Goal: Book appointment/travel/reservation

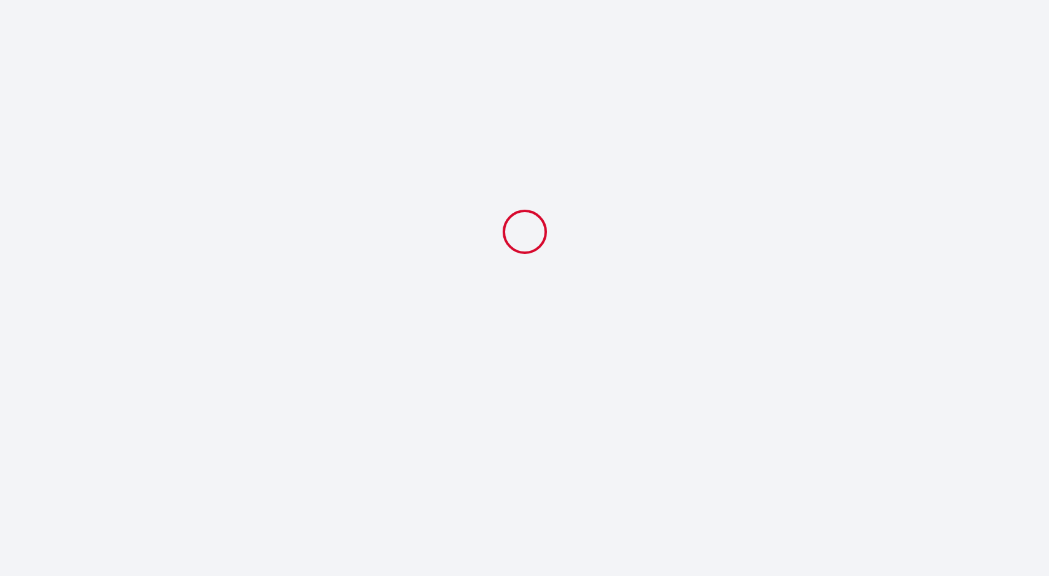
select select
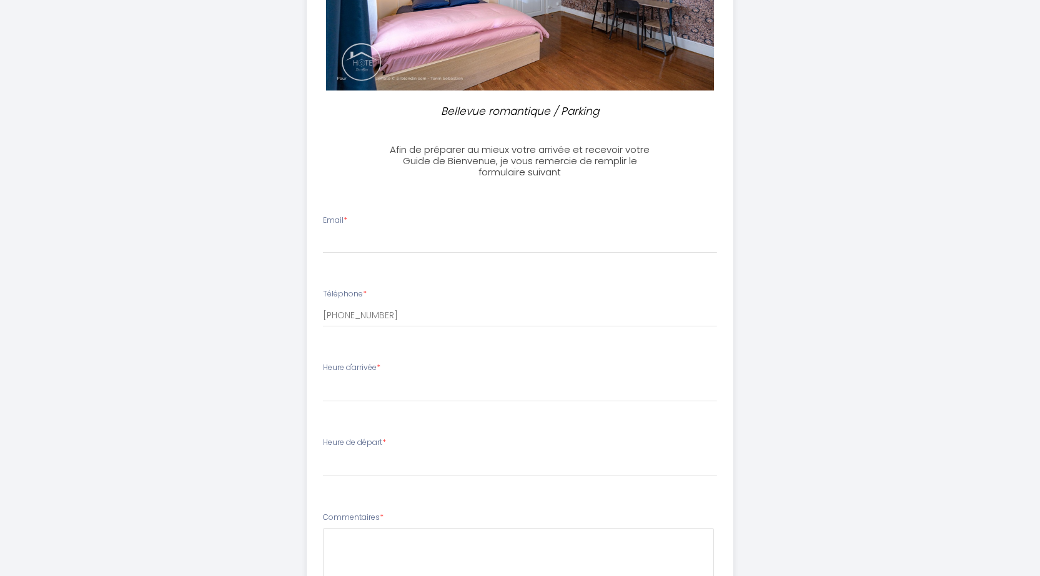
scroll to position [510, 0]
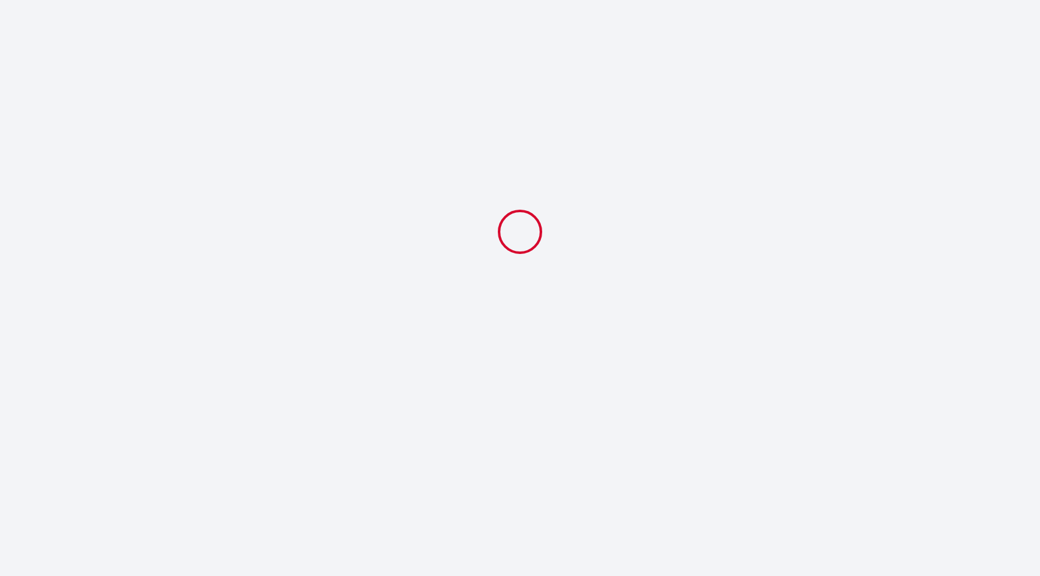
select select
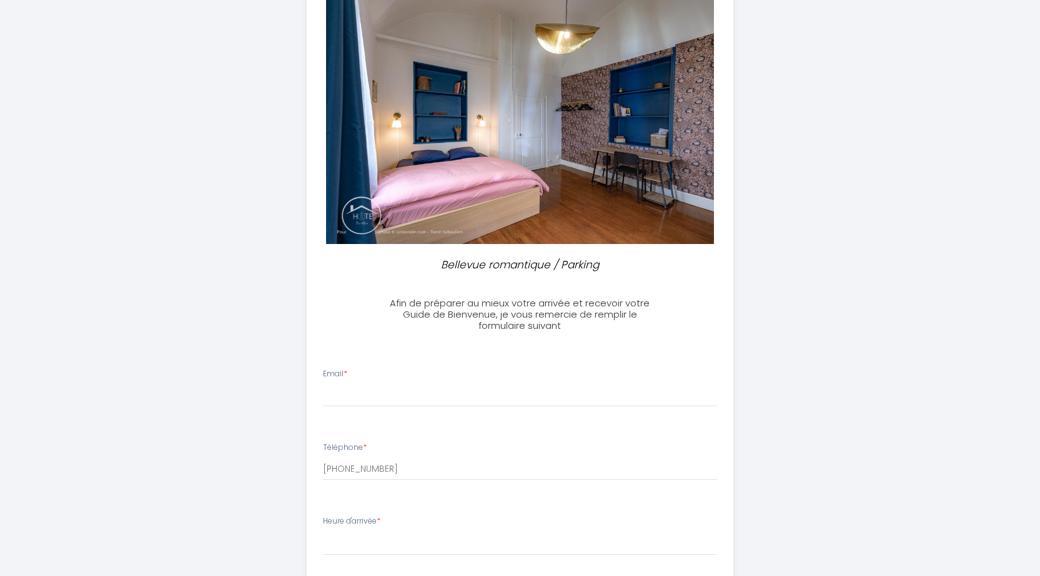
scroll to position [125, 0]
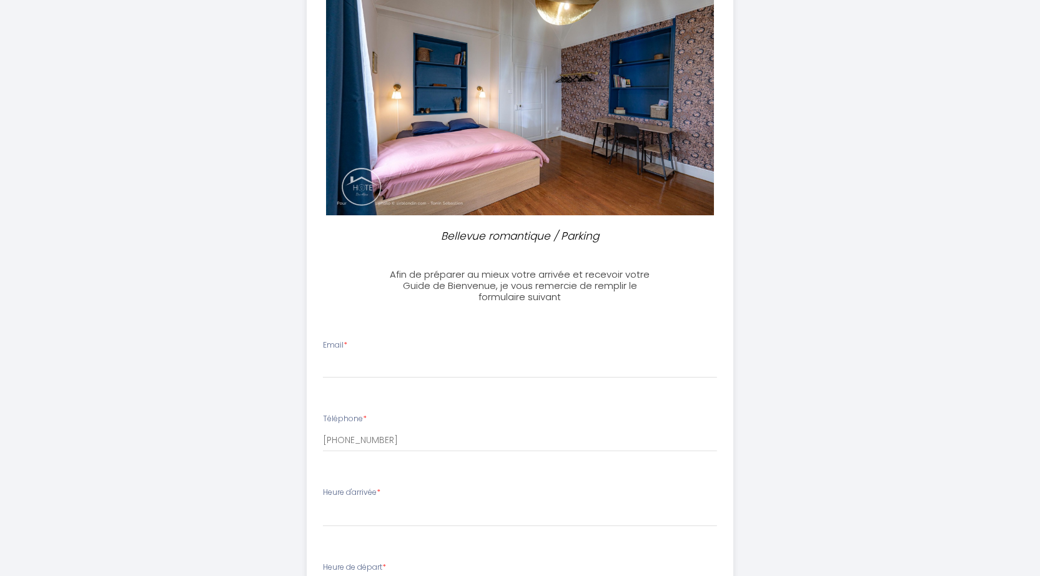
click at [360, 348] on div "Email *" at bounding box center [520, 359] width 410 height 39
click at [360, 361] on input "Email *" at bounding box center [520, 367] width 394 height 22
type input "[EMAIL_ADDRESS][DOMAIN_NAME]"
click at [353, 516] on select "16:00 16:30 17:00 17:30 18:00 18:30 19:00 19:30 20:00 20:30 21:00 21:30 22:00 2…" at bounding box center [520, 515] width 394 height 24
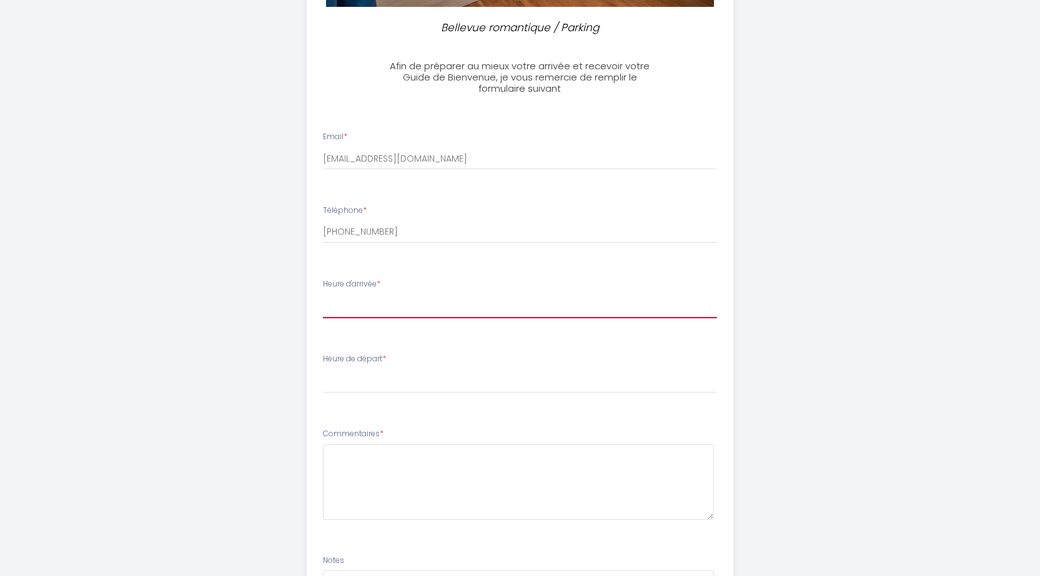
scroll to position [312, 0]
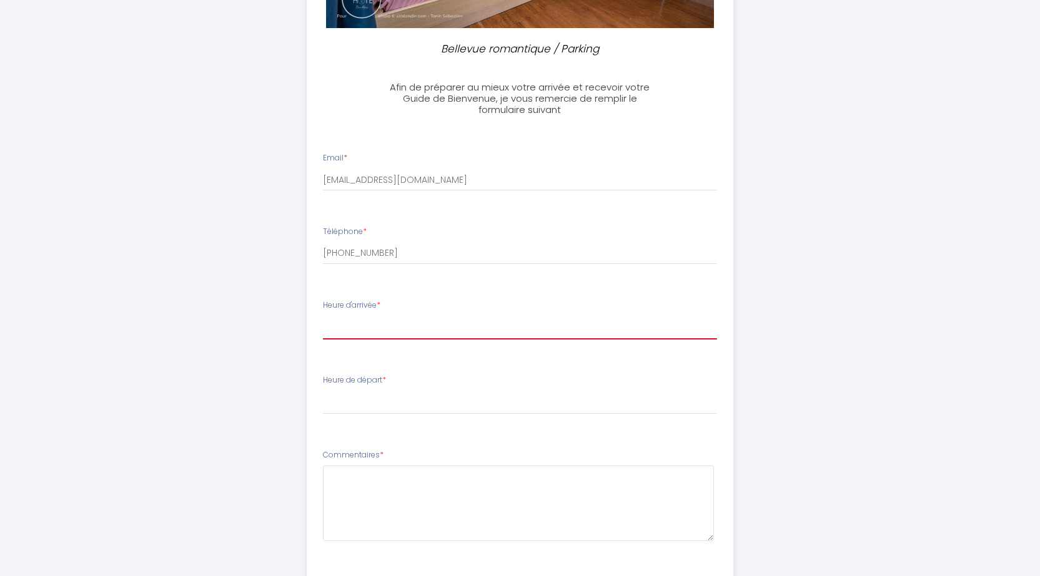
click at [369, 330] on select "16:00 16:30 17:00 17:30 18:00 18:30 19:00 19:30 20:00 20:30 21:00 21:30 22:00 2…" at bounding box center [520, 328] width 394 height 24
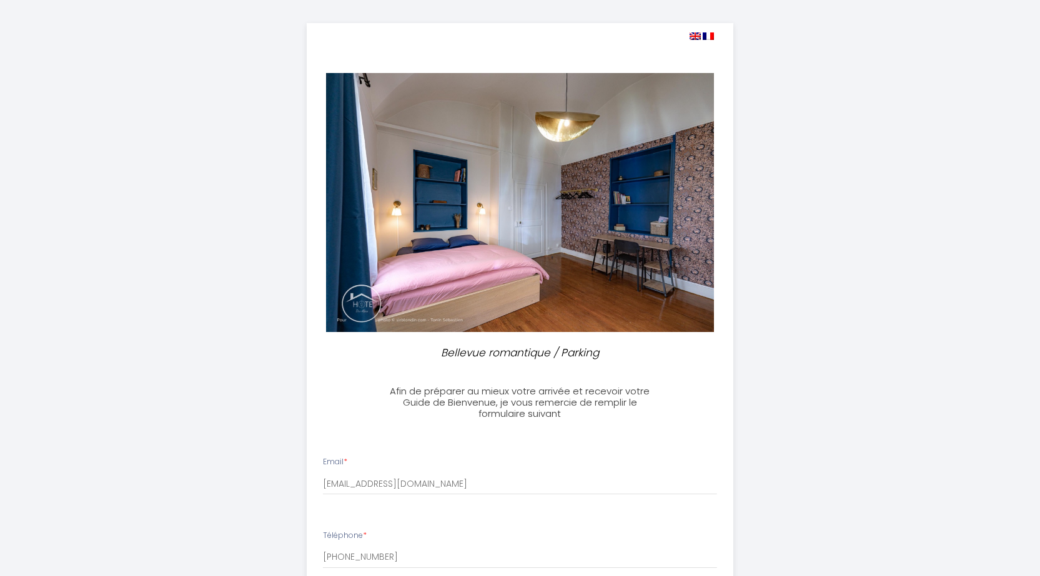
scroll to position [0, 0]
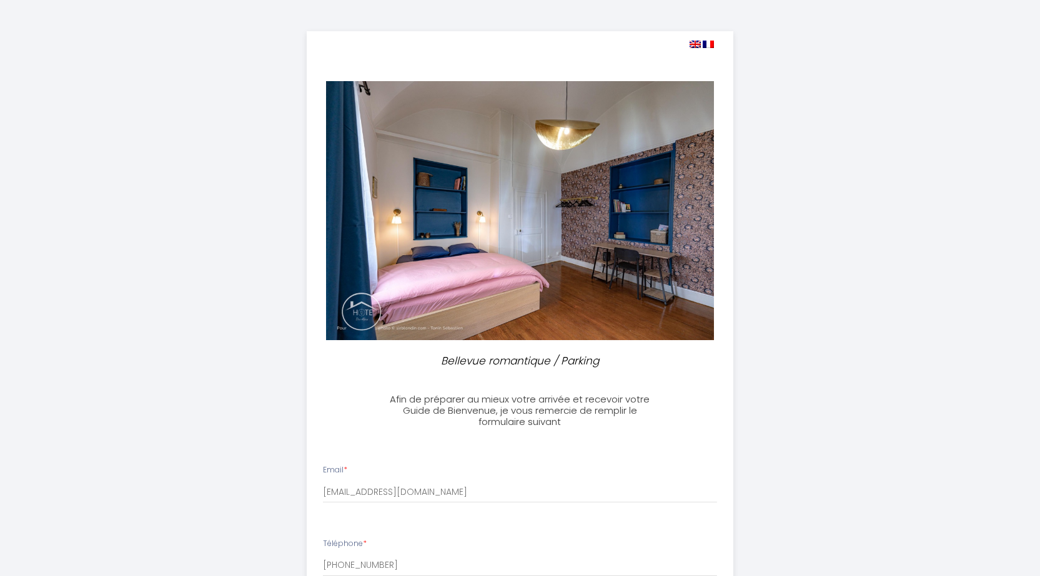
click at [697, 44] on img at bounding box center [694, 44] width 11 height 7
select select
